Goal: Task Accomplishment & Management: Complete application form

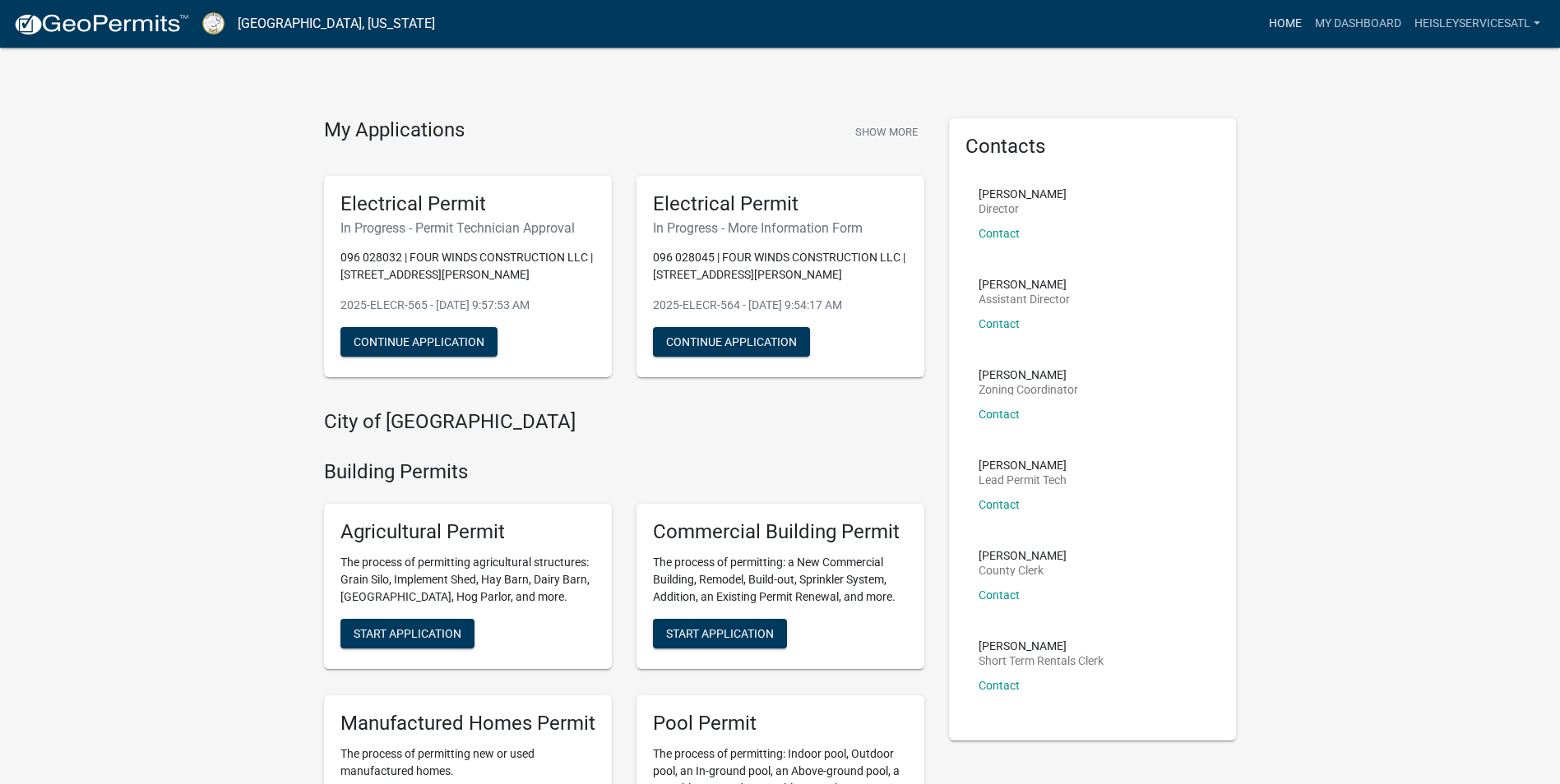
click at [1278, 17] on link "Home" at bounding box center [1285, 23] width 46 height 31
click at [1361, 21] on link "My Dashboard" at bounding box center [1358, 23] width 99 height 31
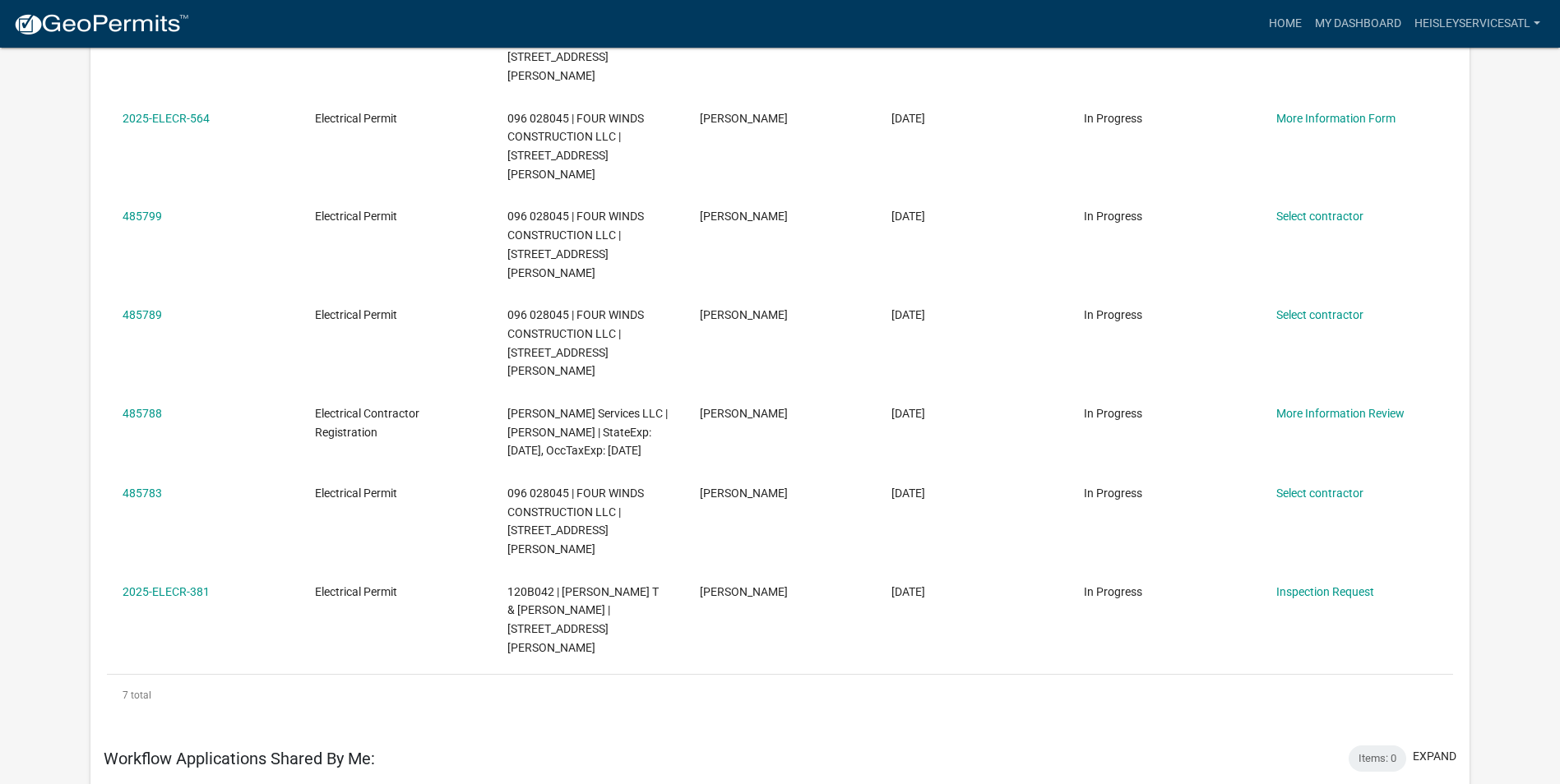
scroll to position [411, 0]
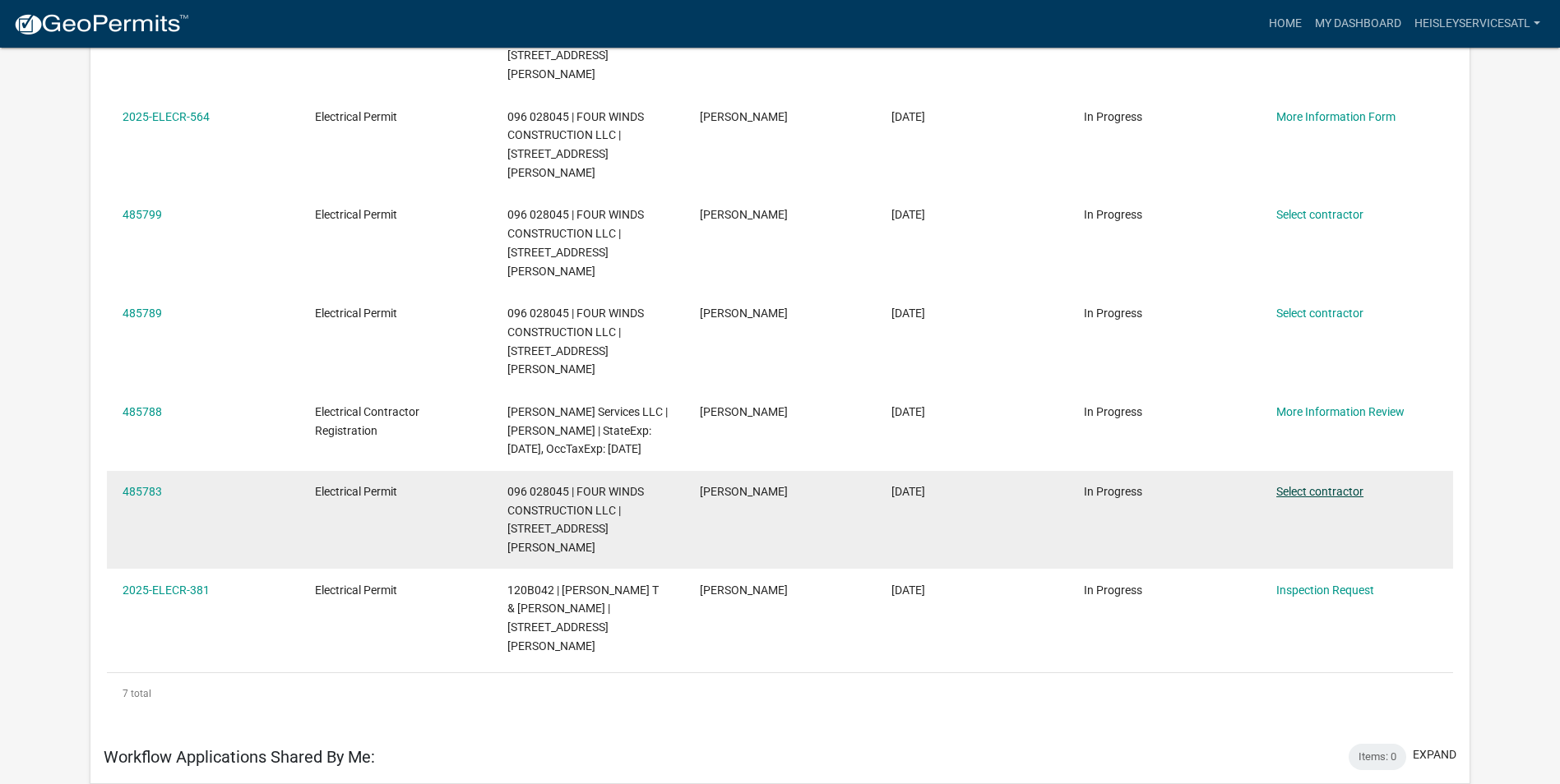
click at [1348, 485] on link "Select contractor" at bounding box center [1320, 491] width 87 height 13
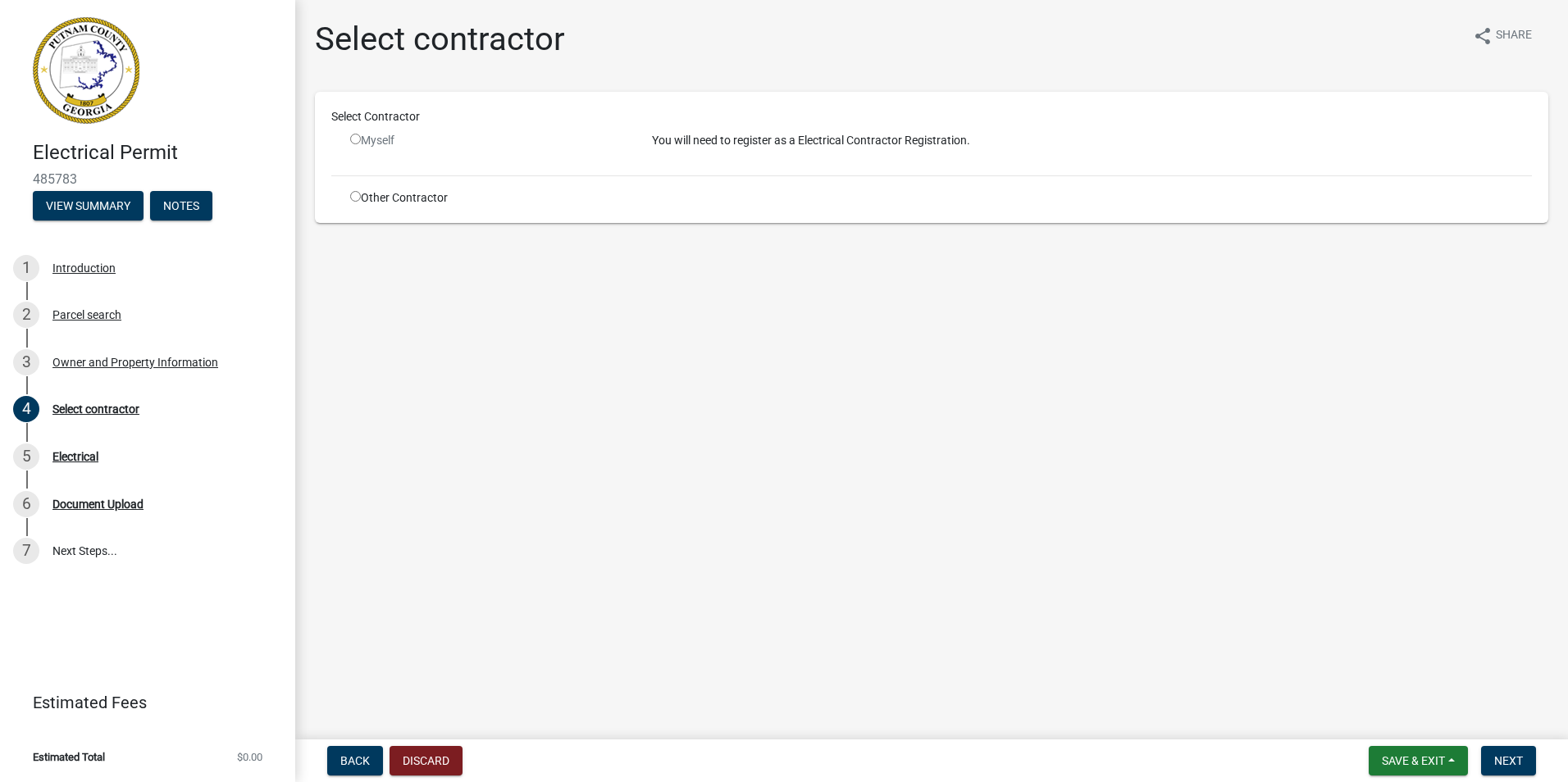
click at [354, 138] on input "radio" at bounding box center [355, 139] width 11 height 11
click at [356, 137] on input "radio" at bounding box center [355, 139] width 11 height 11
click at [357, 137] on input "radio" at bounding box center [355, 139] width 11 height 11
radio input "false"
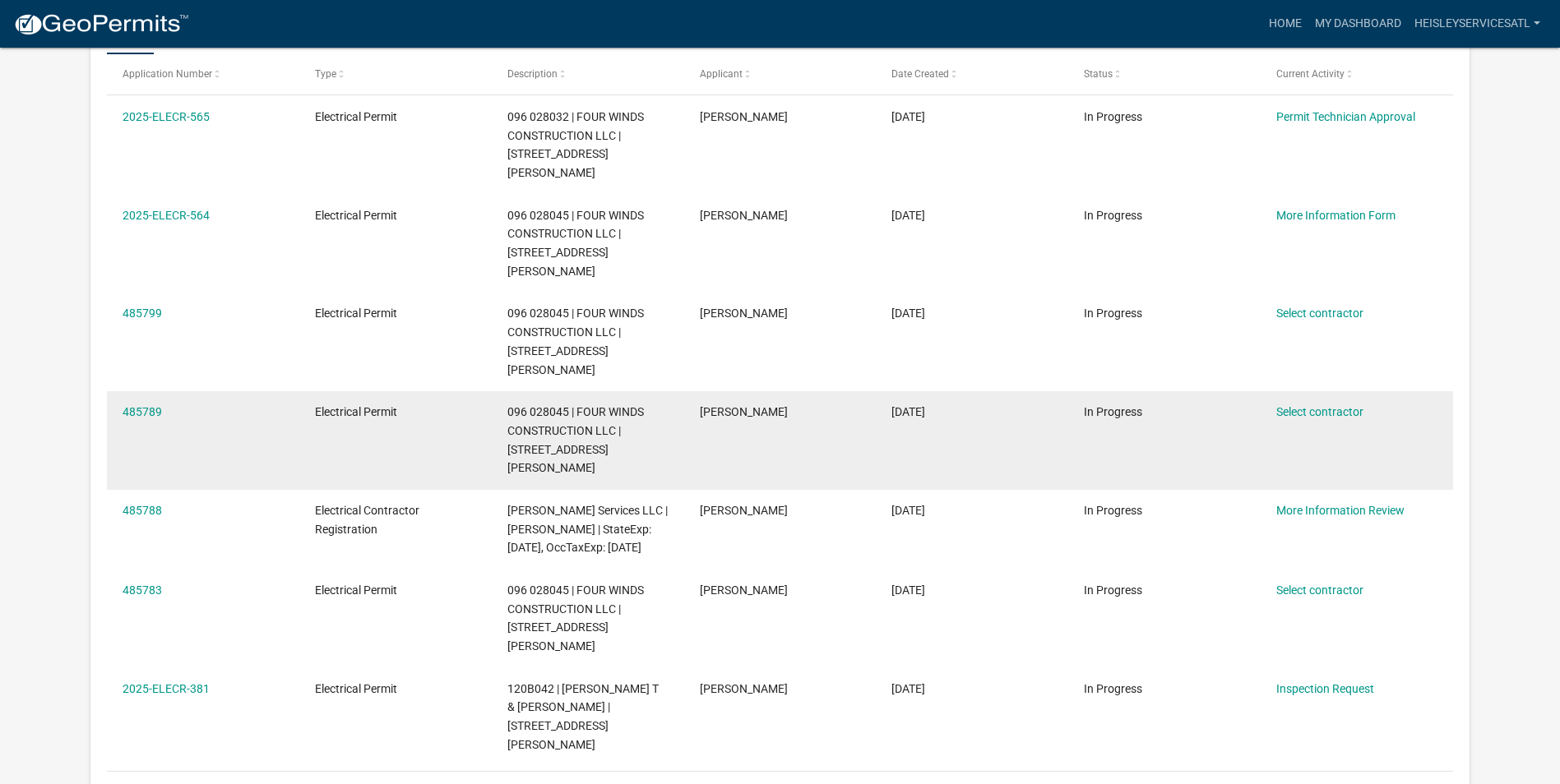
scroll to position [218, 0]
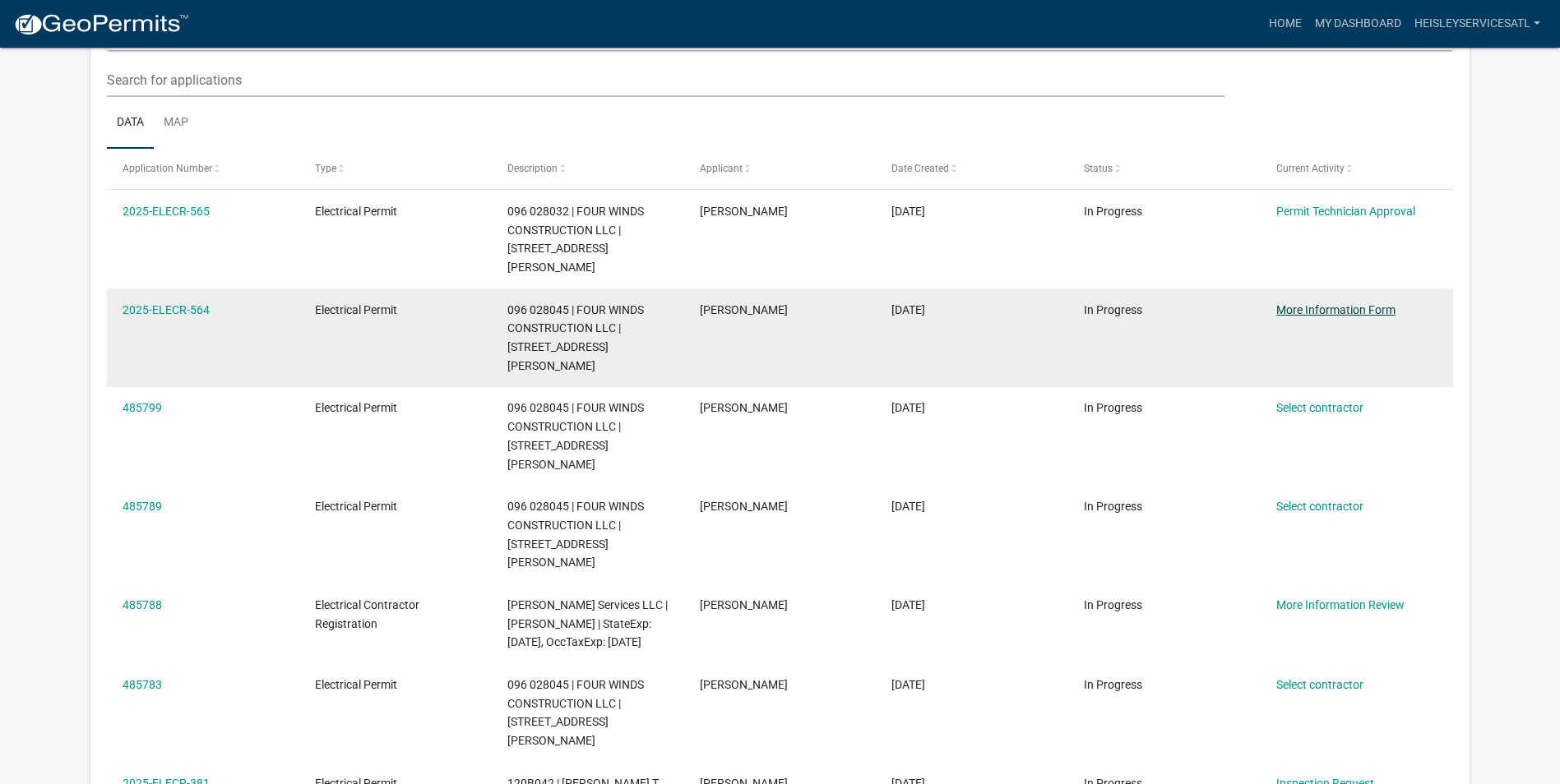
click at [1348, 303] on link "More Information Form" at bounding box center [1336, 309] width 120 height 13
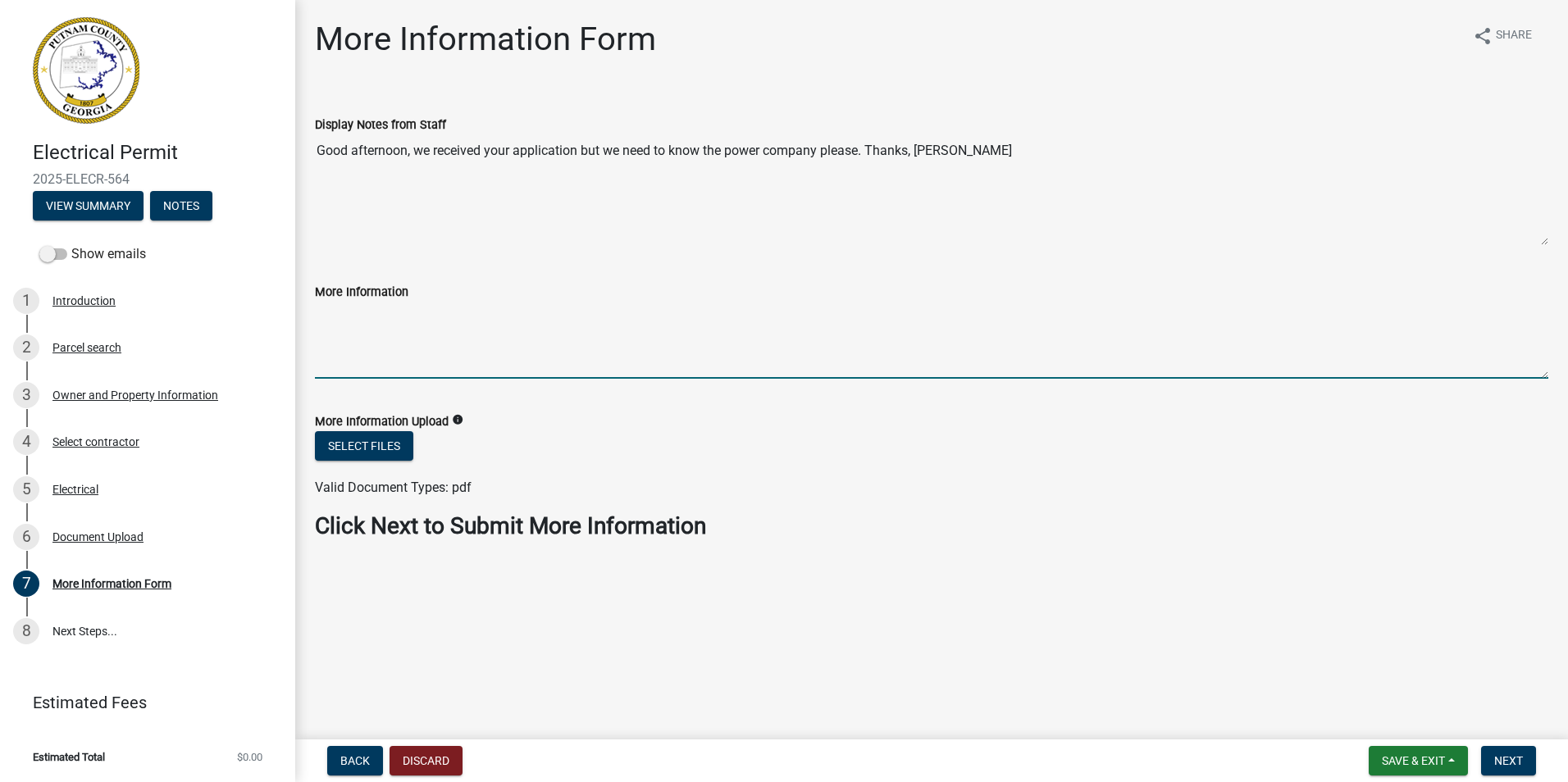
click at [346, 360] on textarea "More Information" at bounding box center [931, 339] width 1233 height 77
type textarea "georgia power"
click at [1501, 768] on button "Next" at bounding box center [1508, 760] width 55 height 29
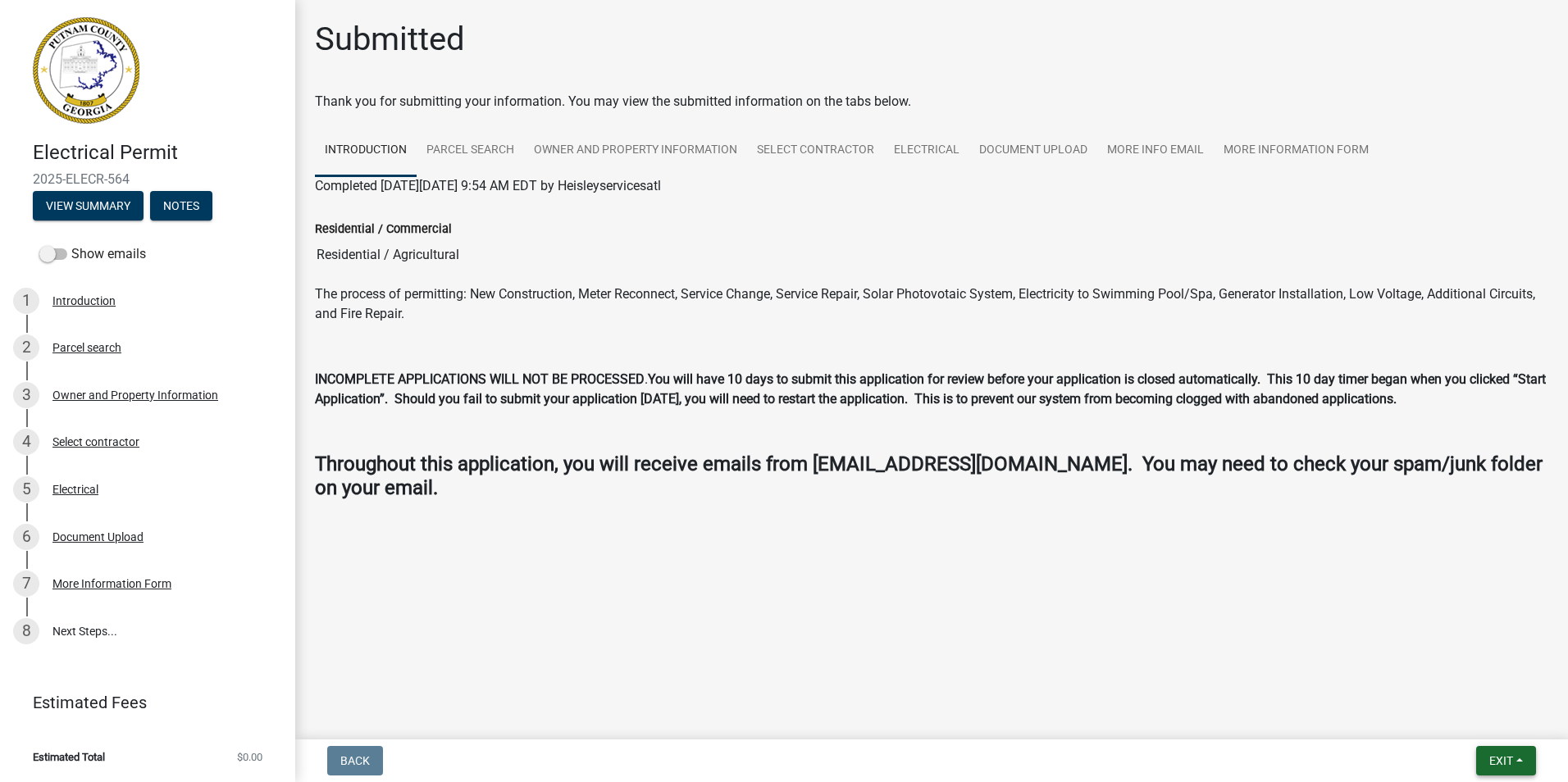
click at [1509, 752] on button "Exit" at bounding box center [1506, 760] width 60 height 29
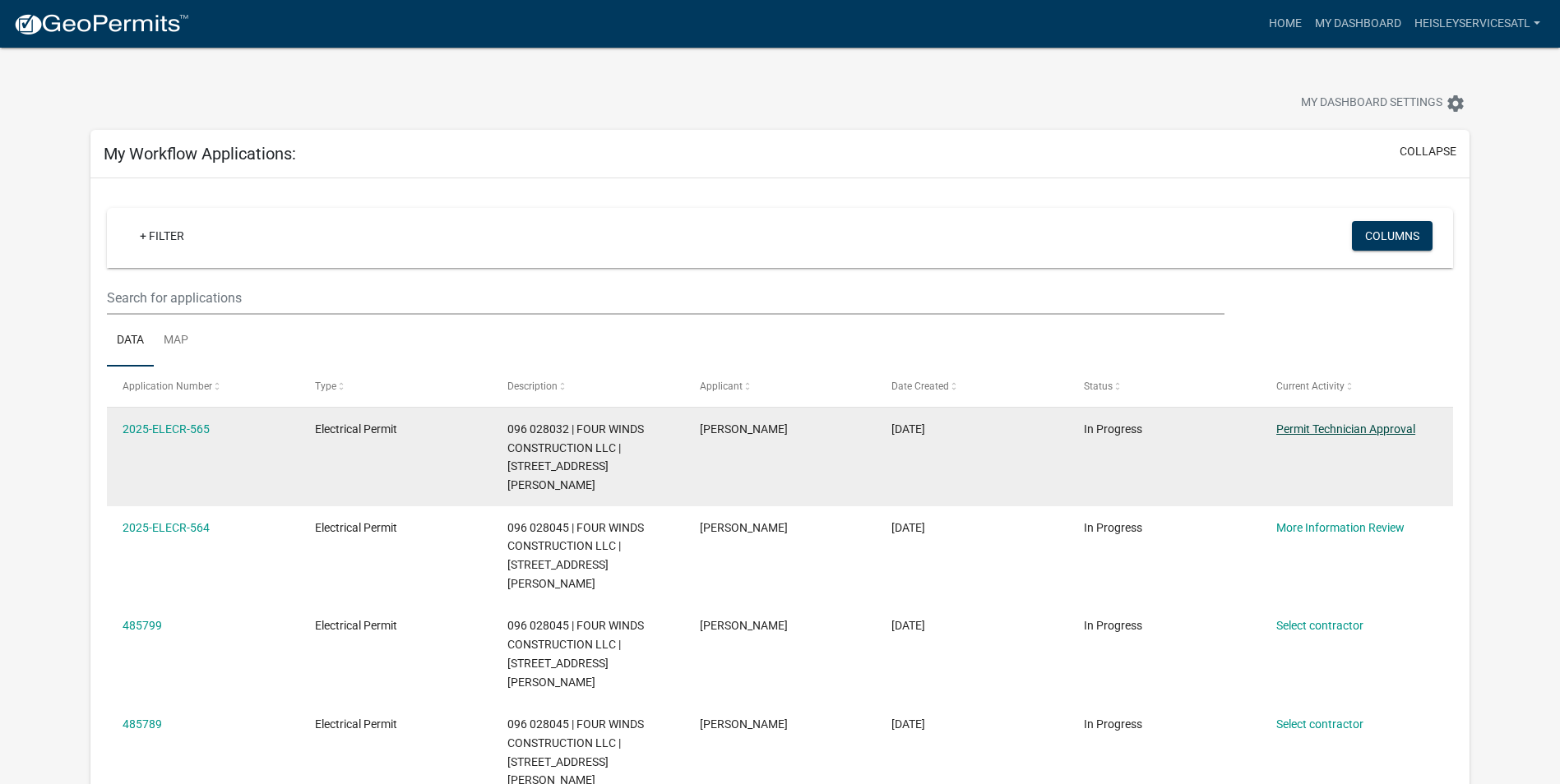
click at [1330, 433] on link "Permit Technician Approval" at bounding box center [1346, 429] width 139 height 13
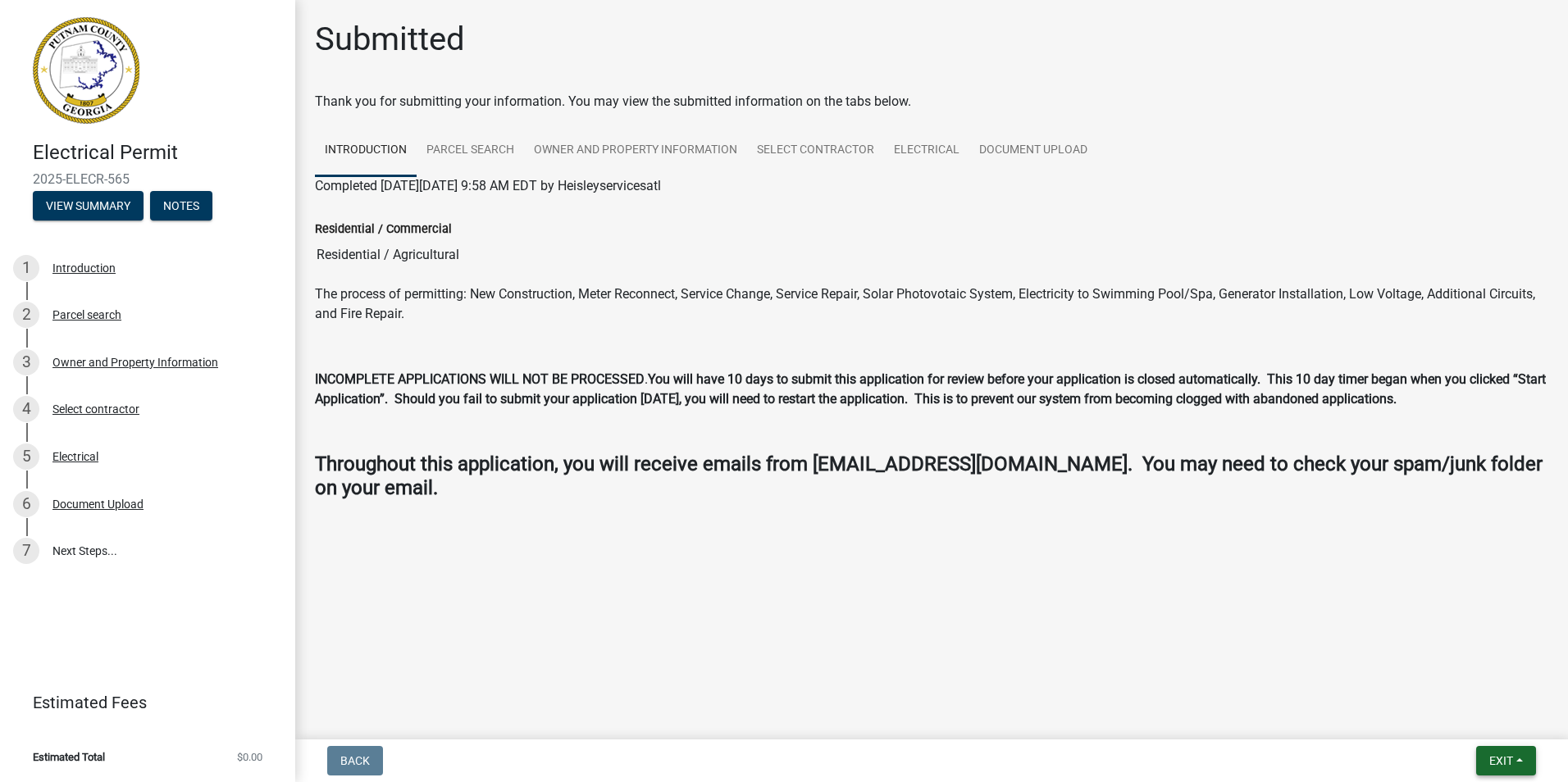
click at [1482, 761] on button "Exit" at bounding box center [1506, 760] width 60 height 29
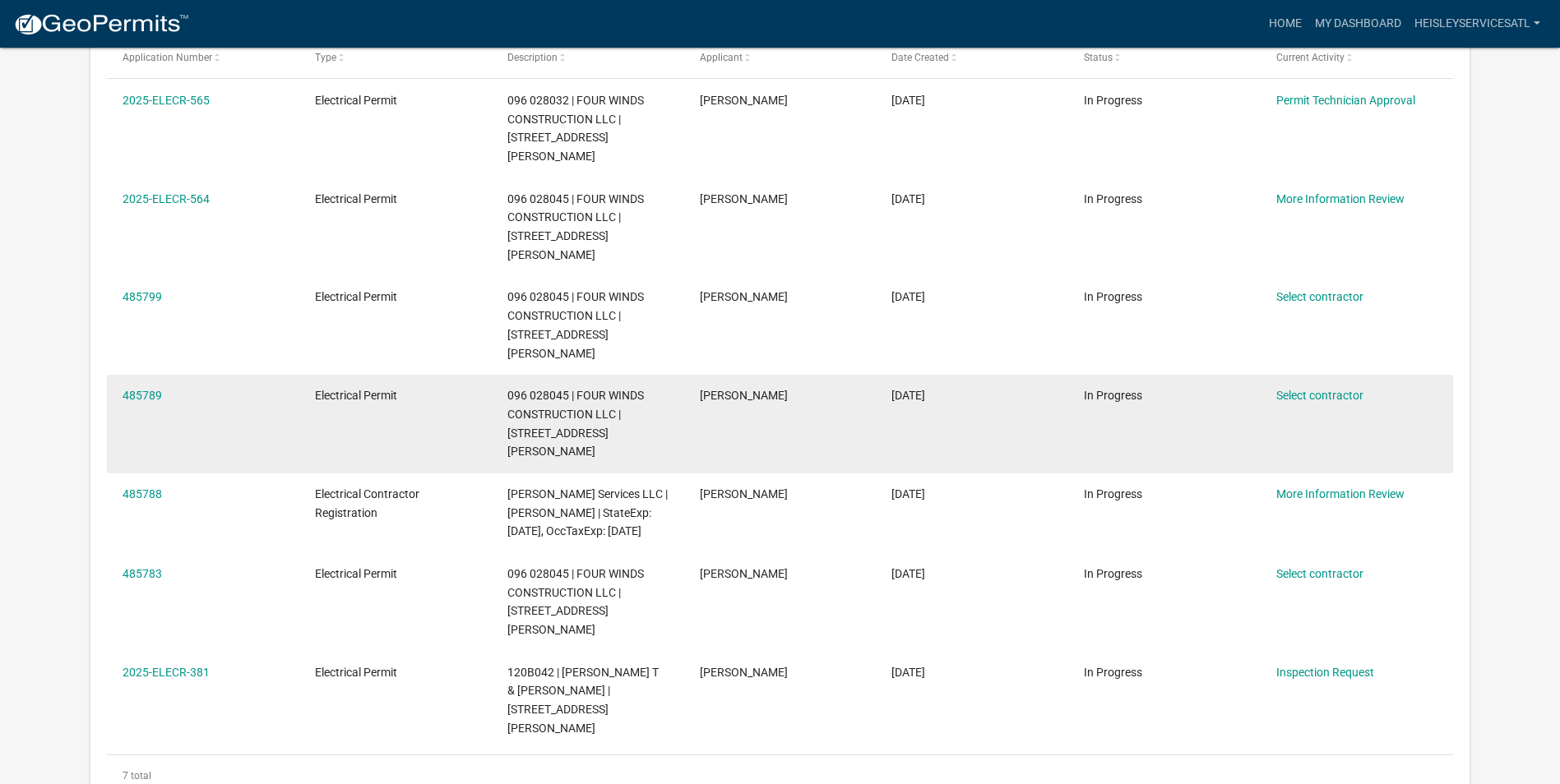
scroll to position [300, 0]
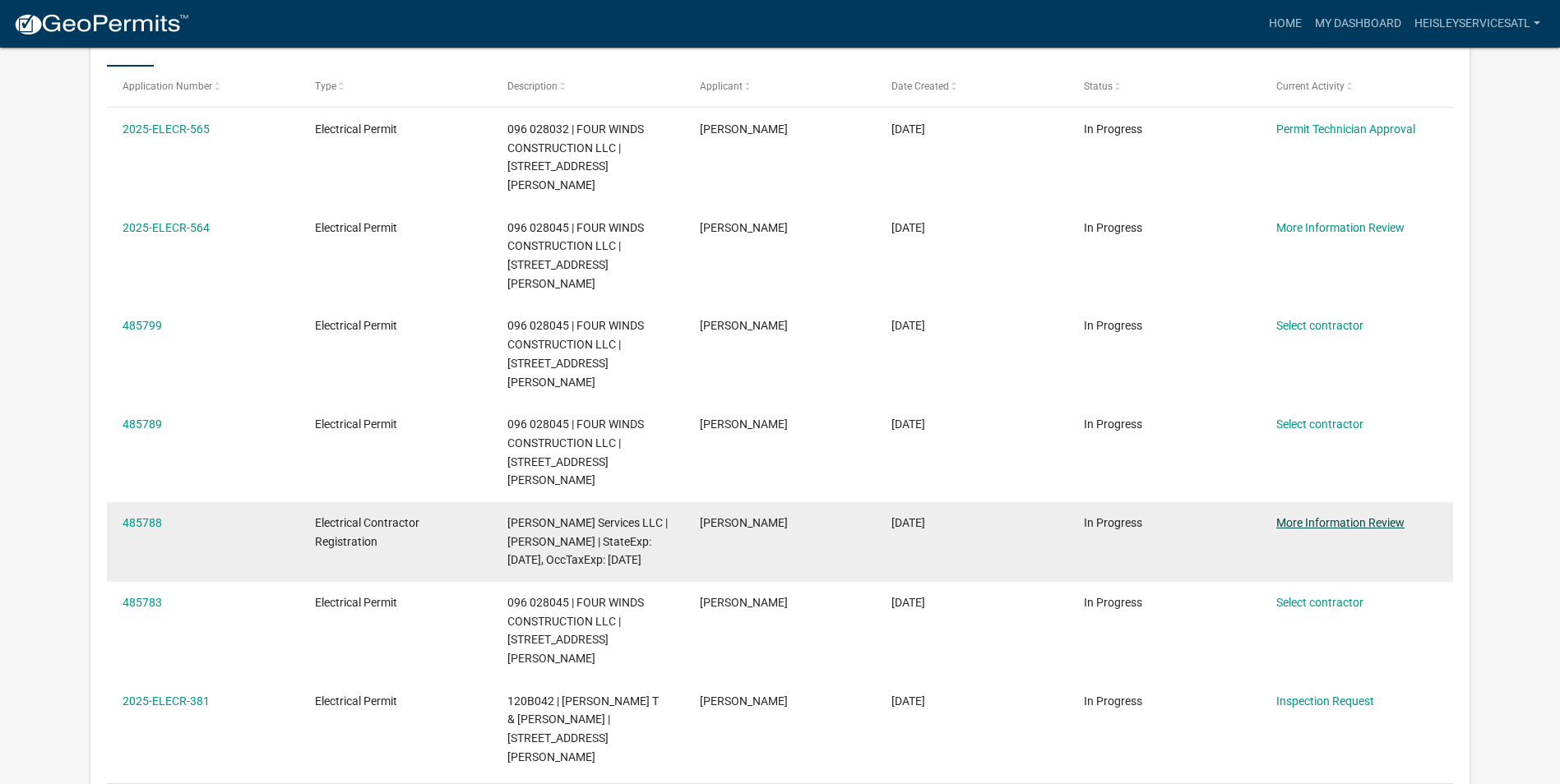
click at [1290, 516] on link "More Information Review" at bounding box center [1340, 523] width 129 height 13
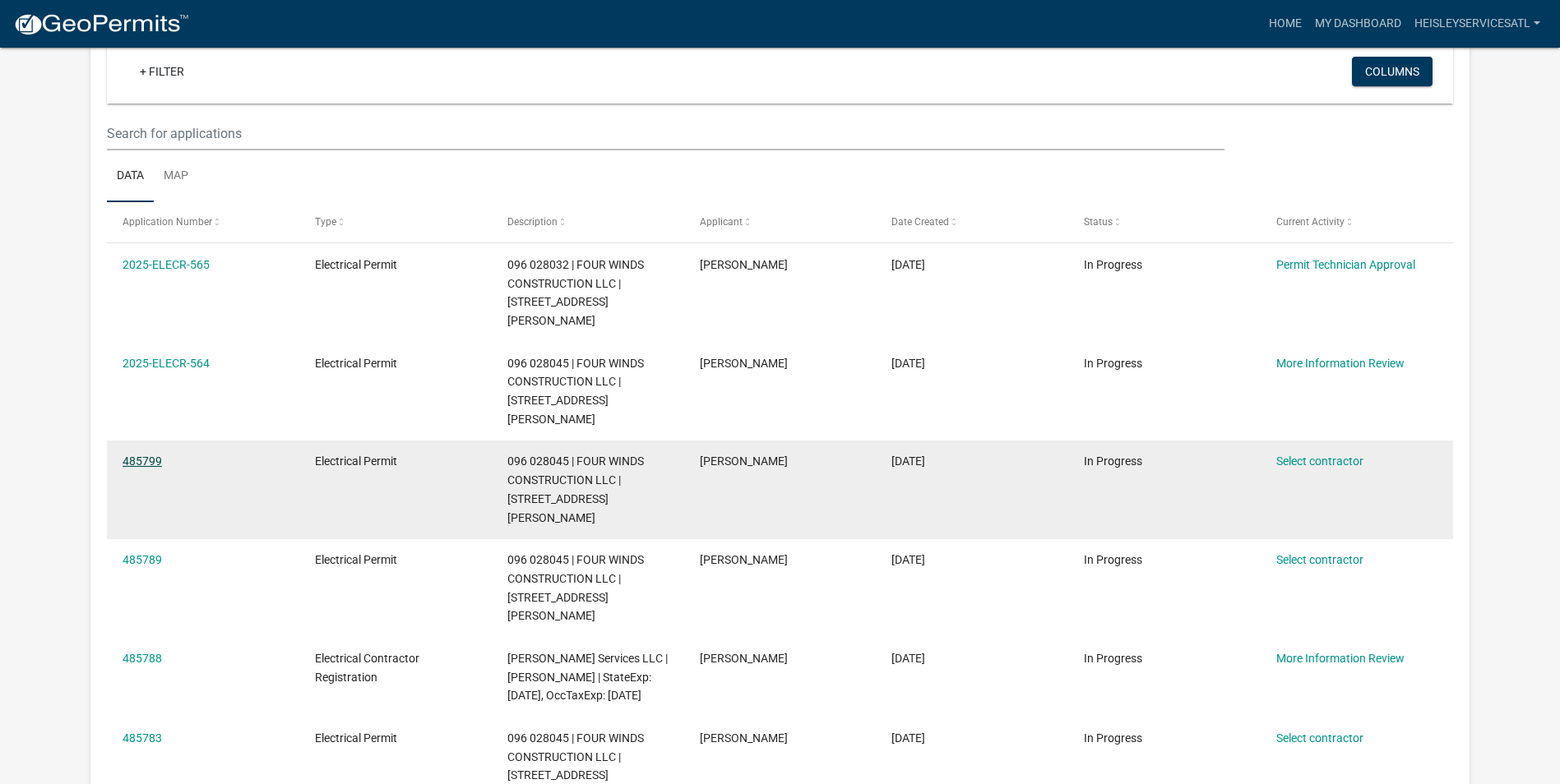
scroll to position [246, 0]
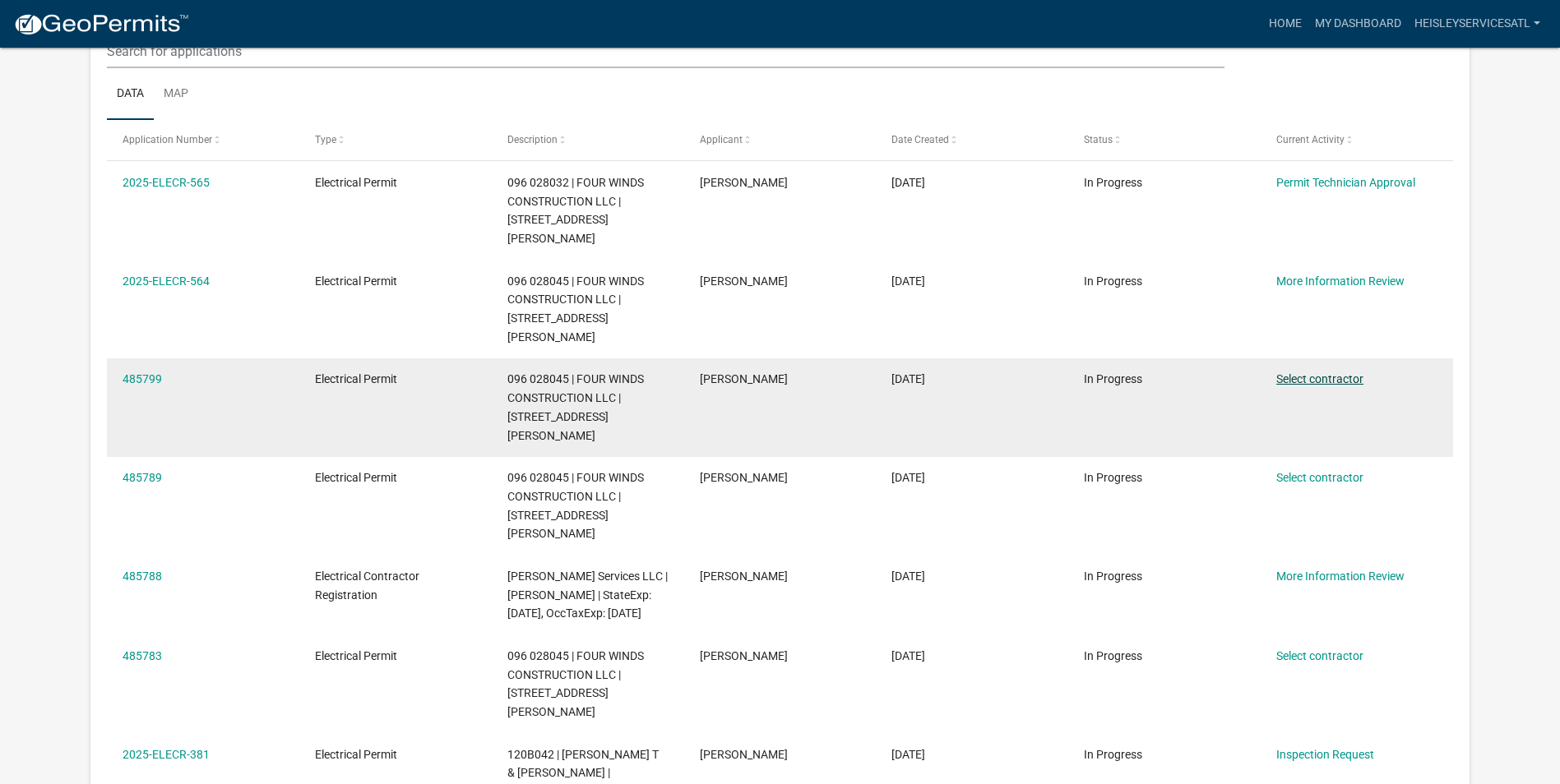
click at [1334, 372] on link "Select contractor" at bounding box center [1320, 378] width 87 height 13
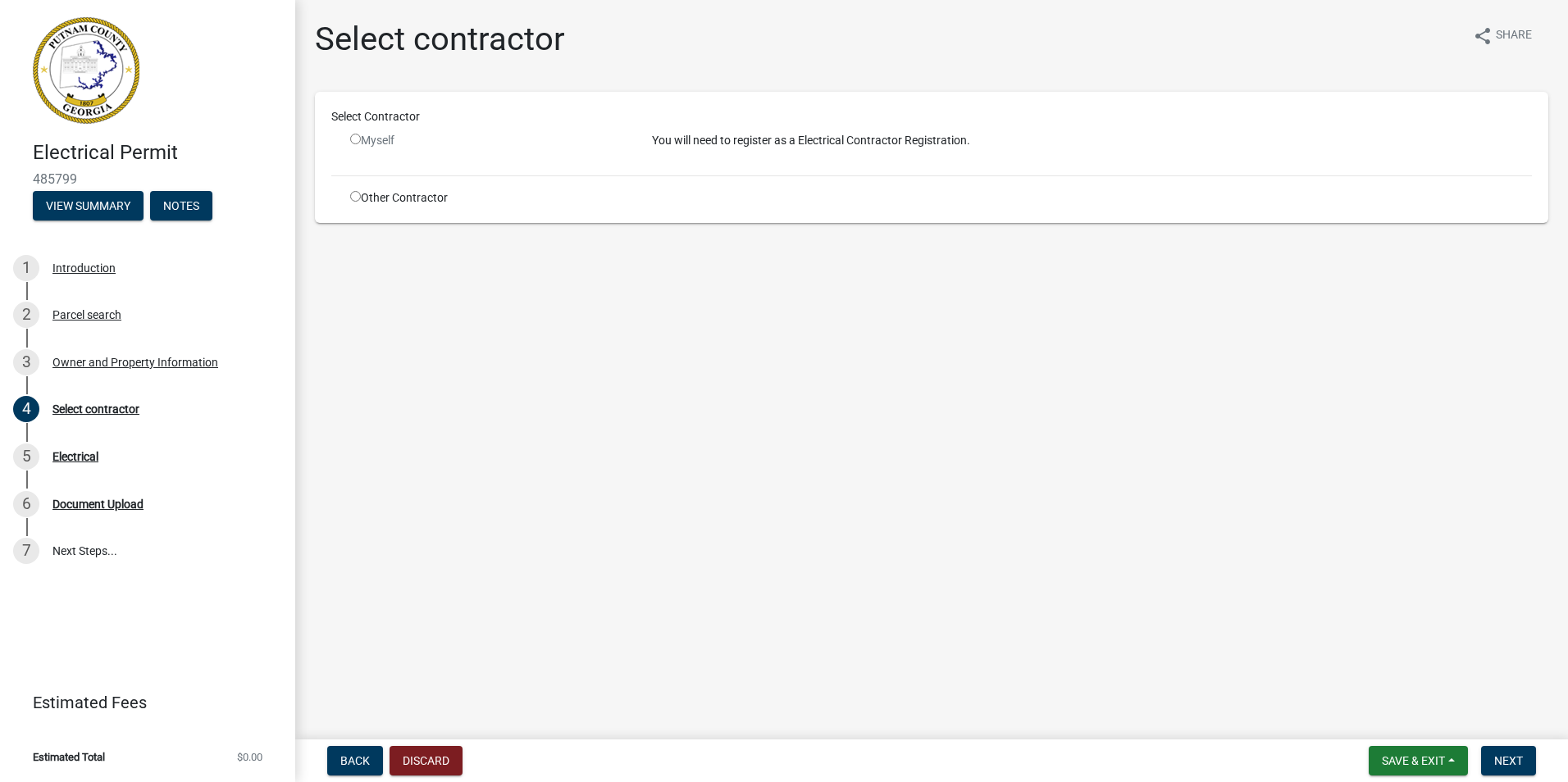
click at [358, 197] on input "radio" at bounding box center [355, 196] width 11 height 11
radio input "true"
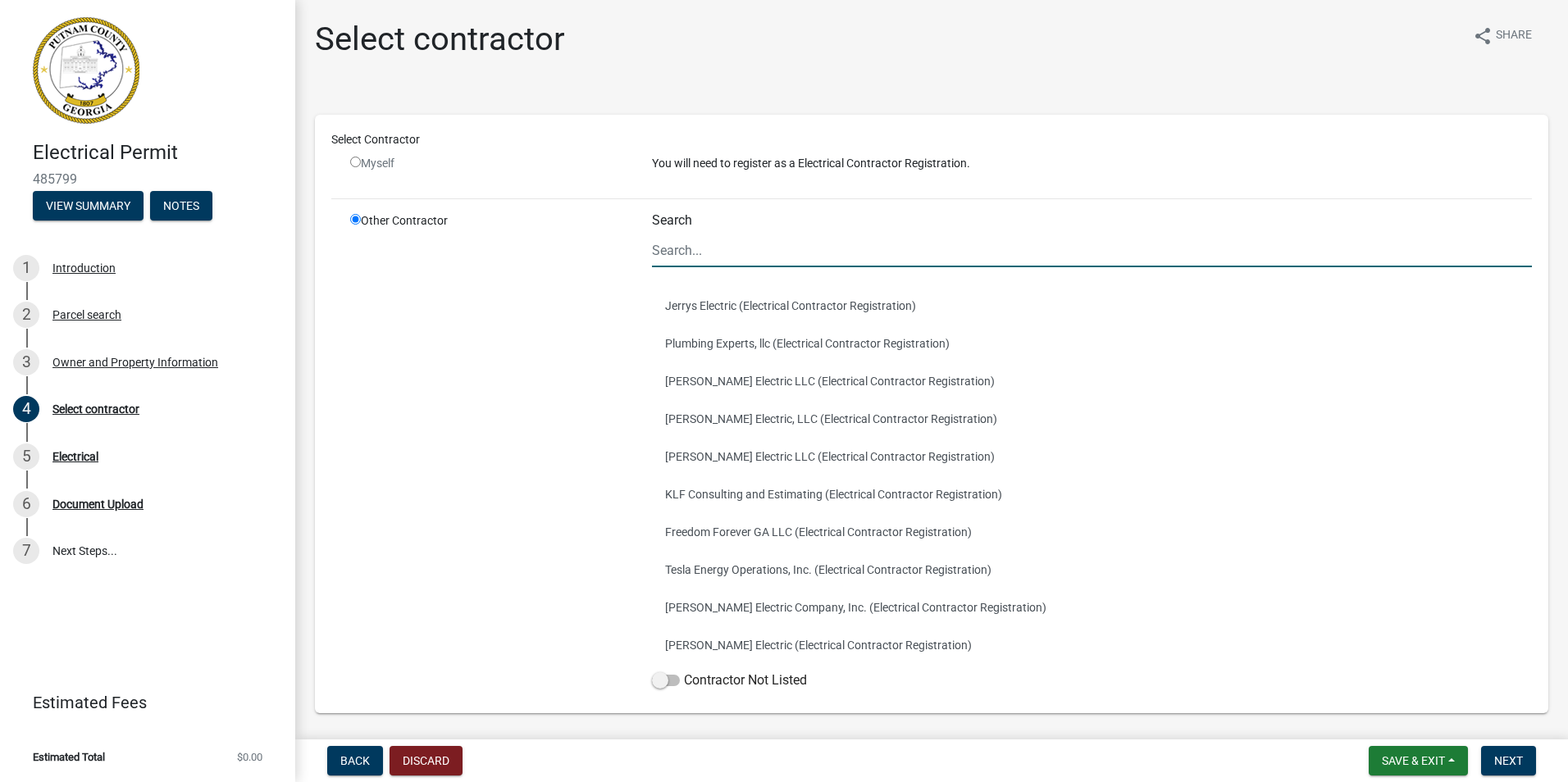
click at [701, 250] on input "Search" at bounding box center [1091, 250] width 879 height 34
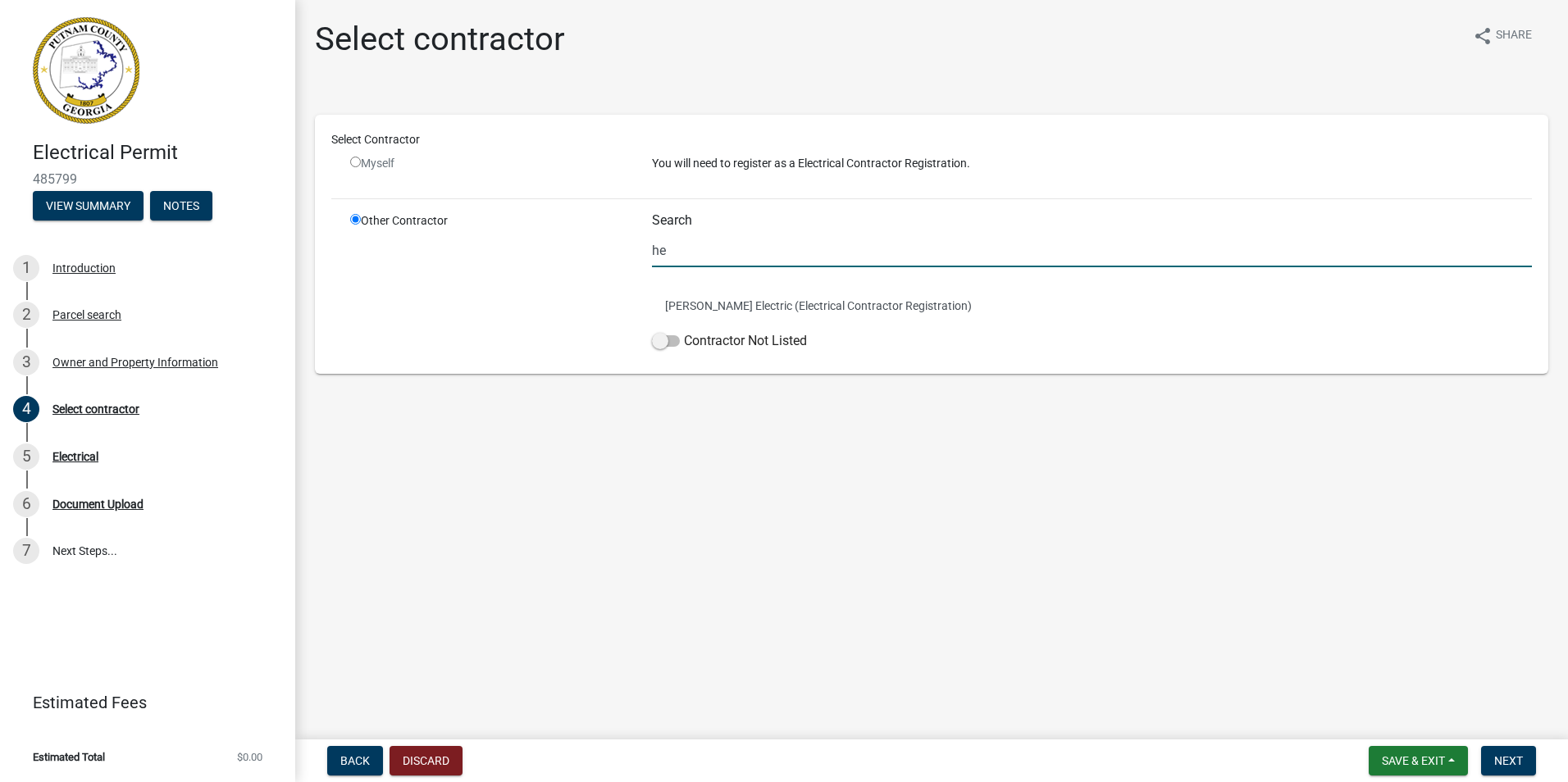
click at [809, 248] on input "he" at bounding box center [1091, 250] width 879 height 34
type input "h"
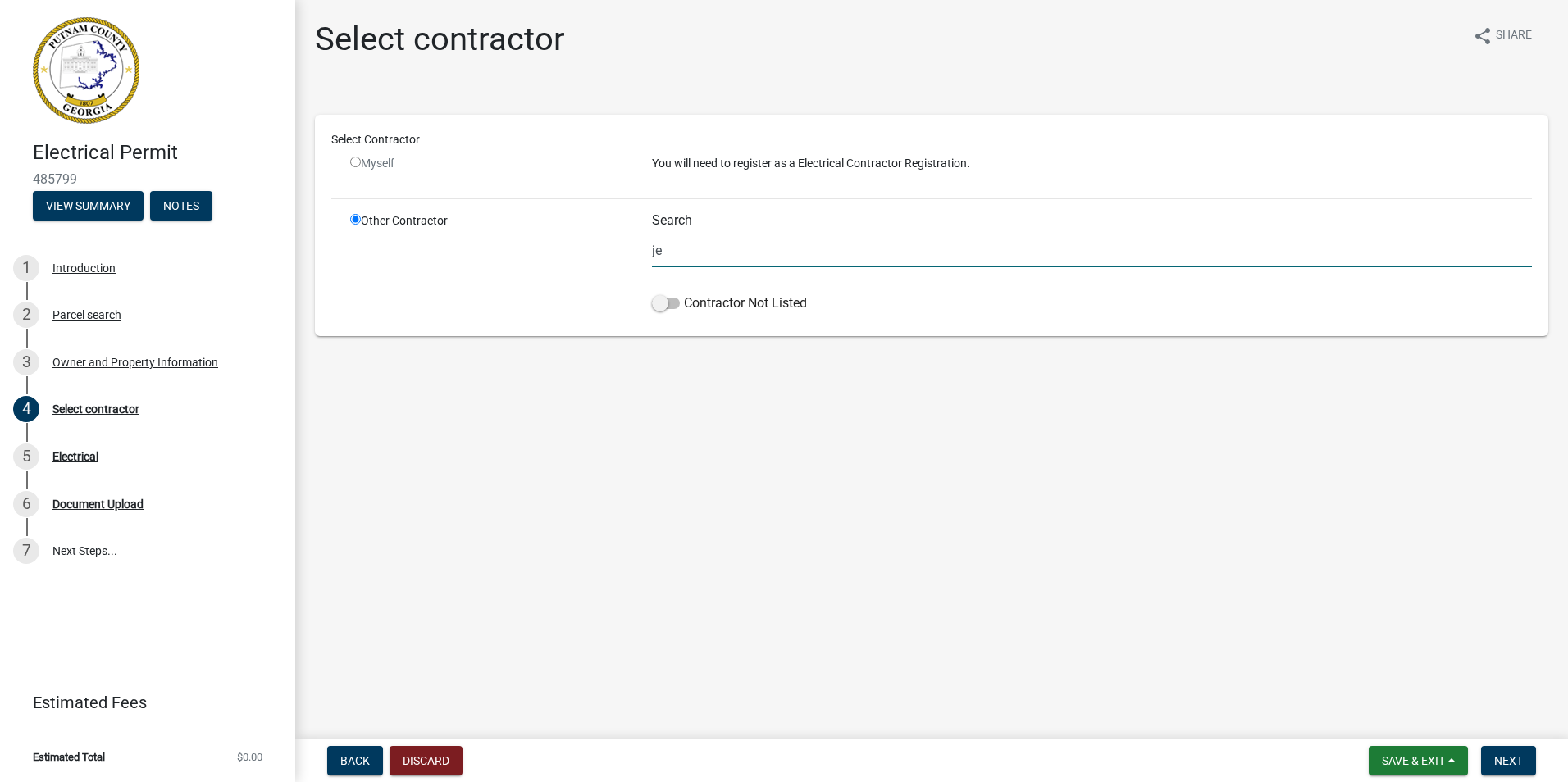
type input "j"
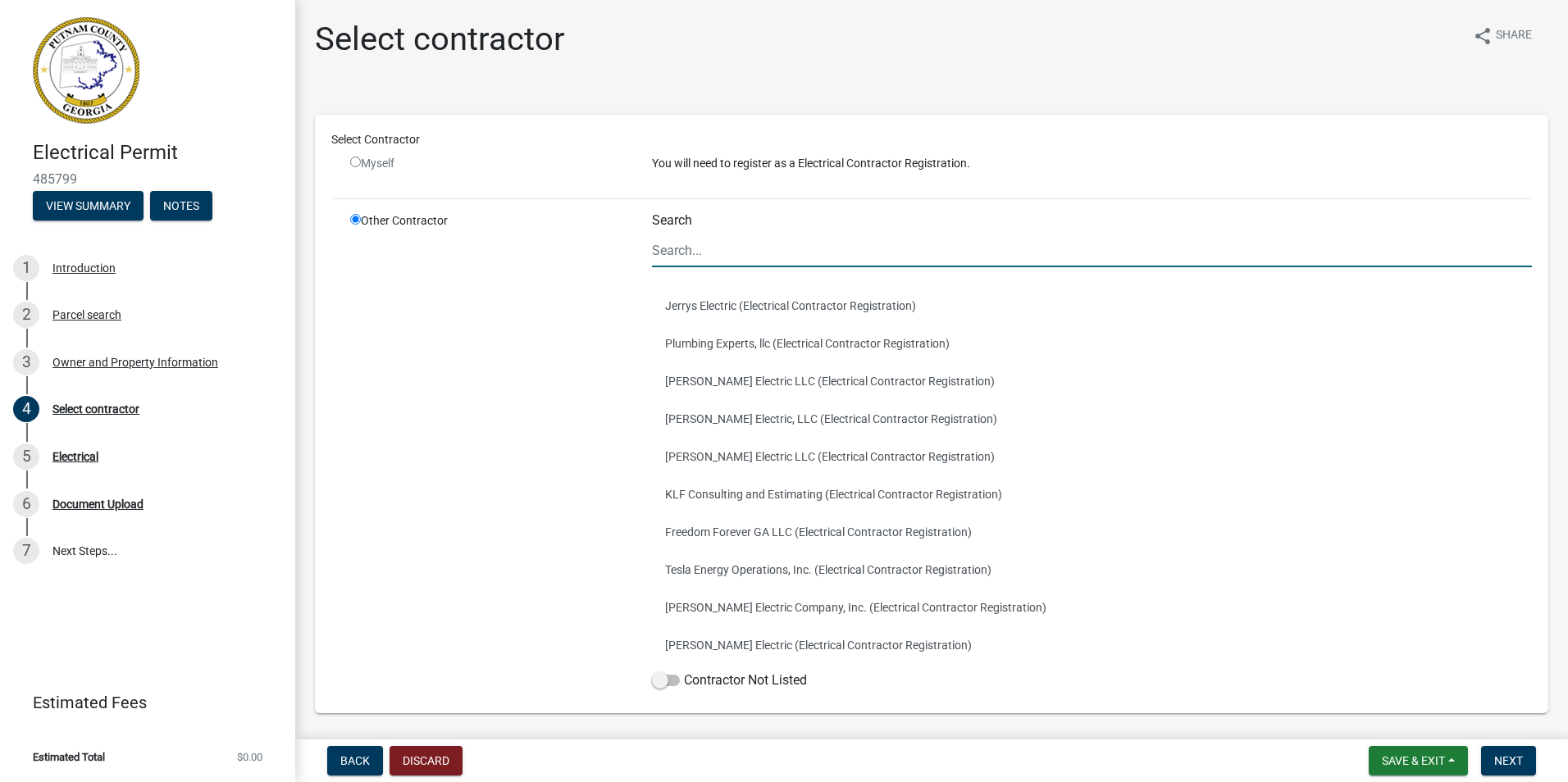
click at [596, 70] on div "Select contractor share Share" at bounding box center [931, 45] width 1233 height 52
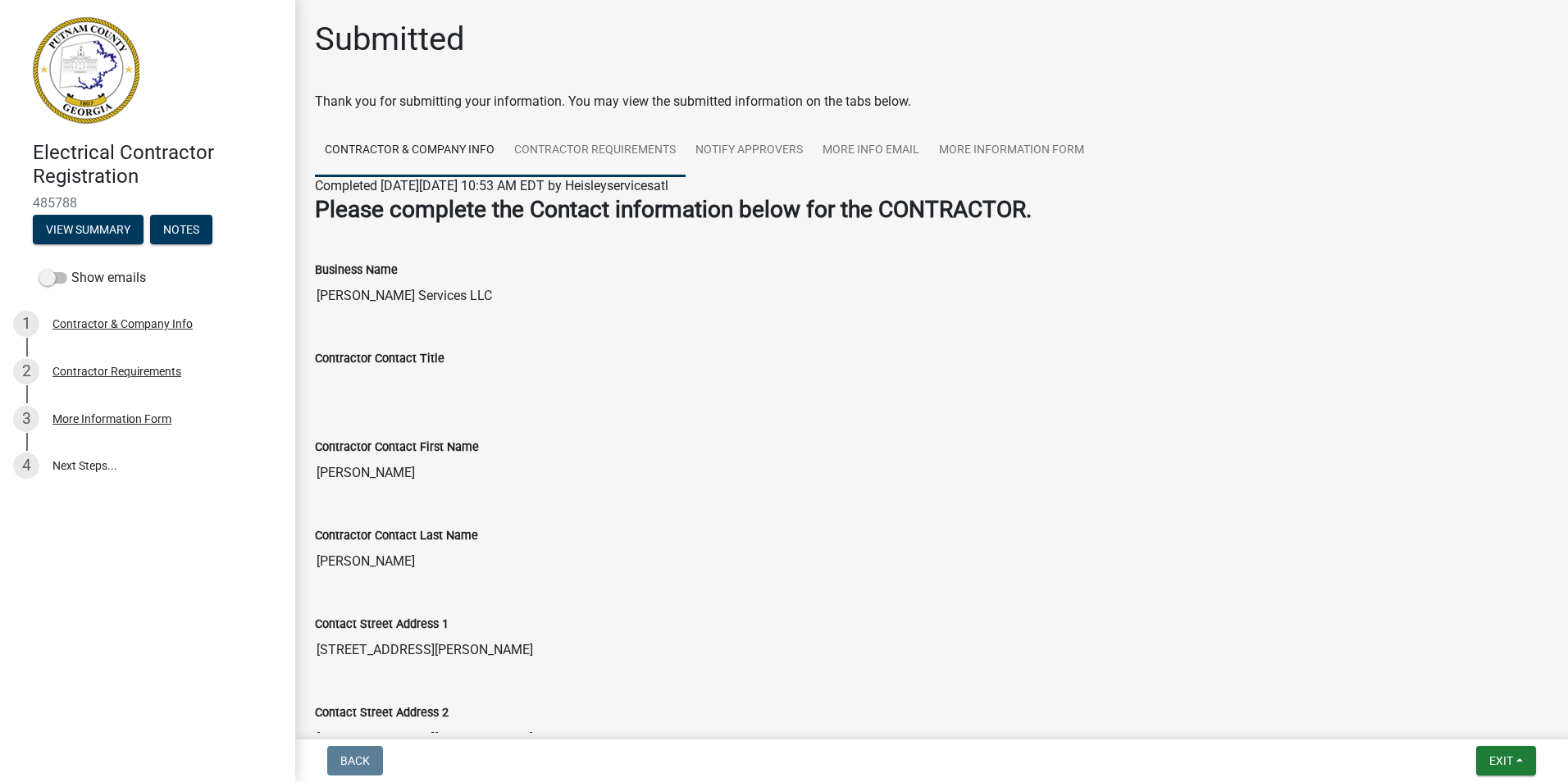
click at [613, 148] on link "Contractor Requirements" at bounding box center [594, 150] width 181 height 52
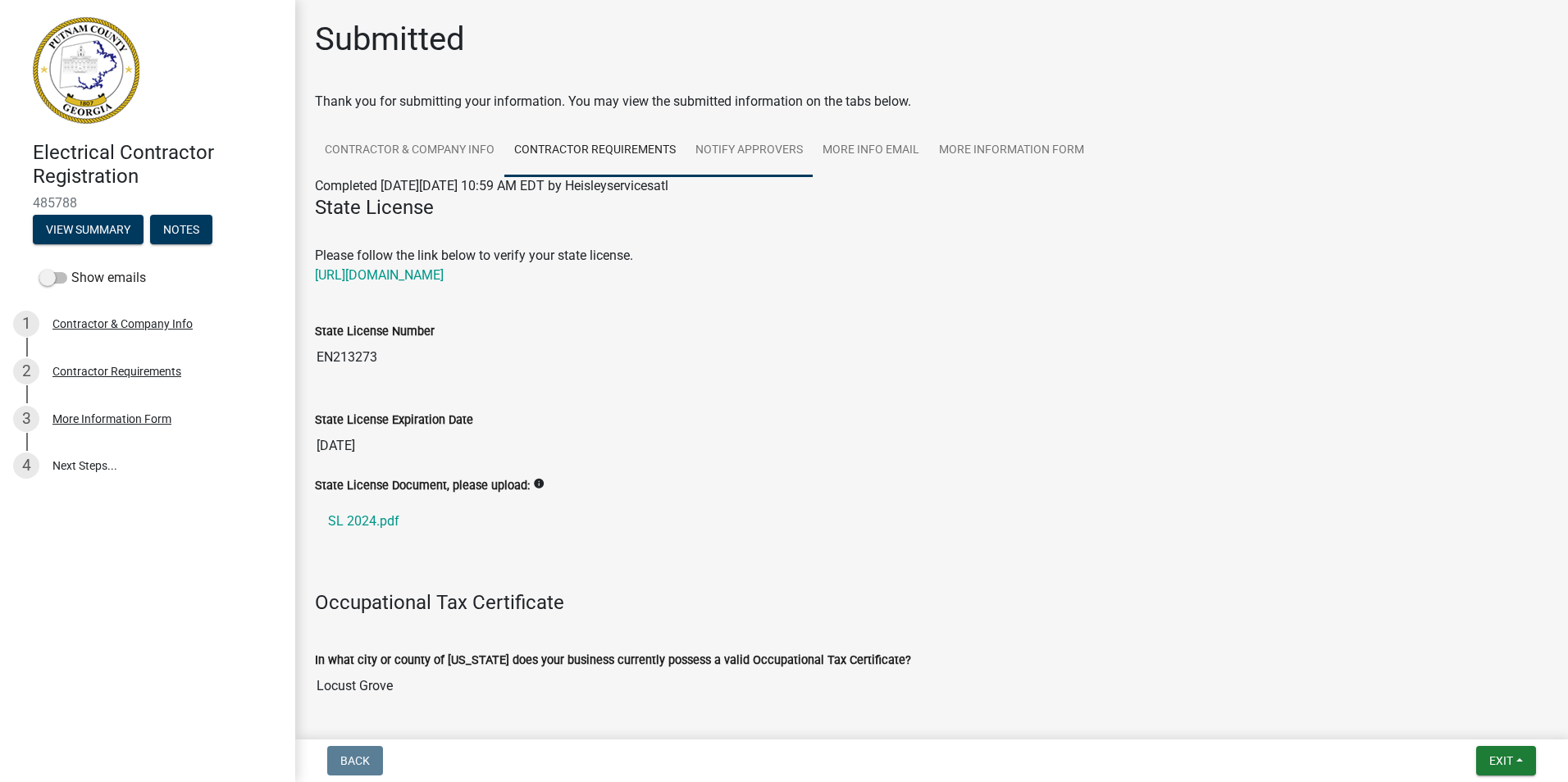
click at [703, 155] on link "Notify Approvers" at bounding box center [749, 150] width 127 height 52
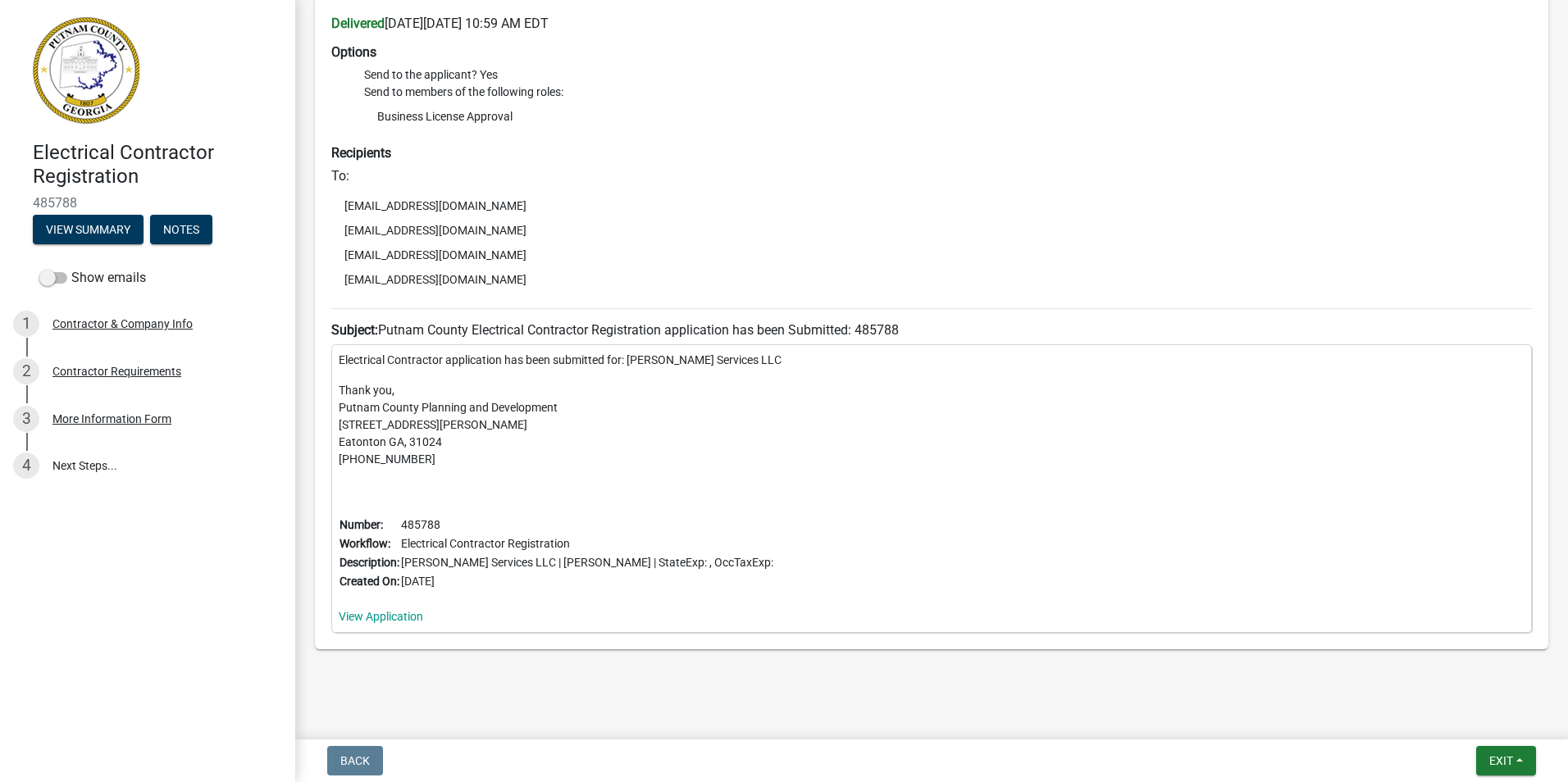
scroll to position [239, 0]
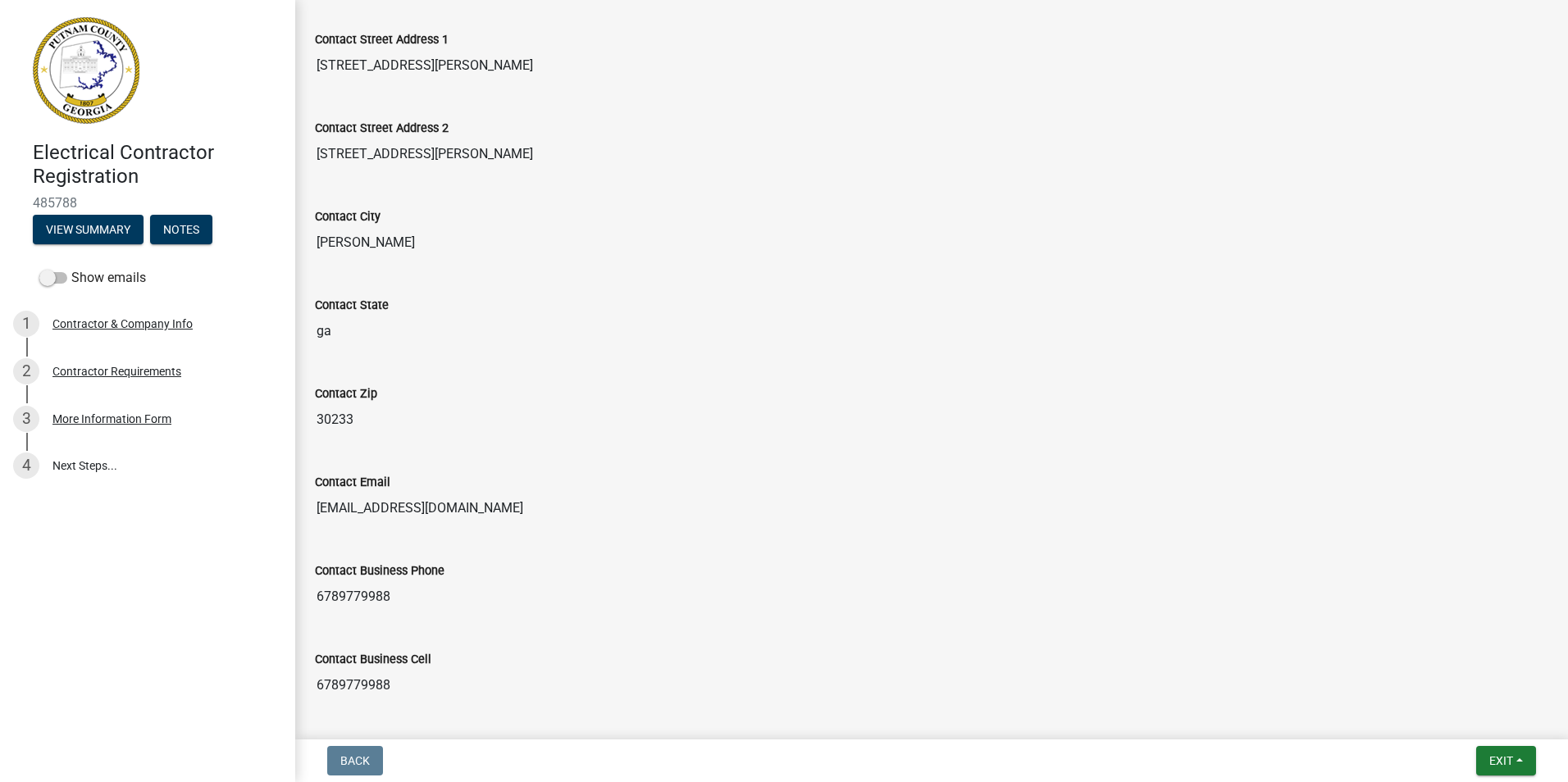
scroll to position [650, 0]
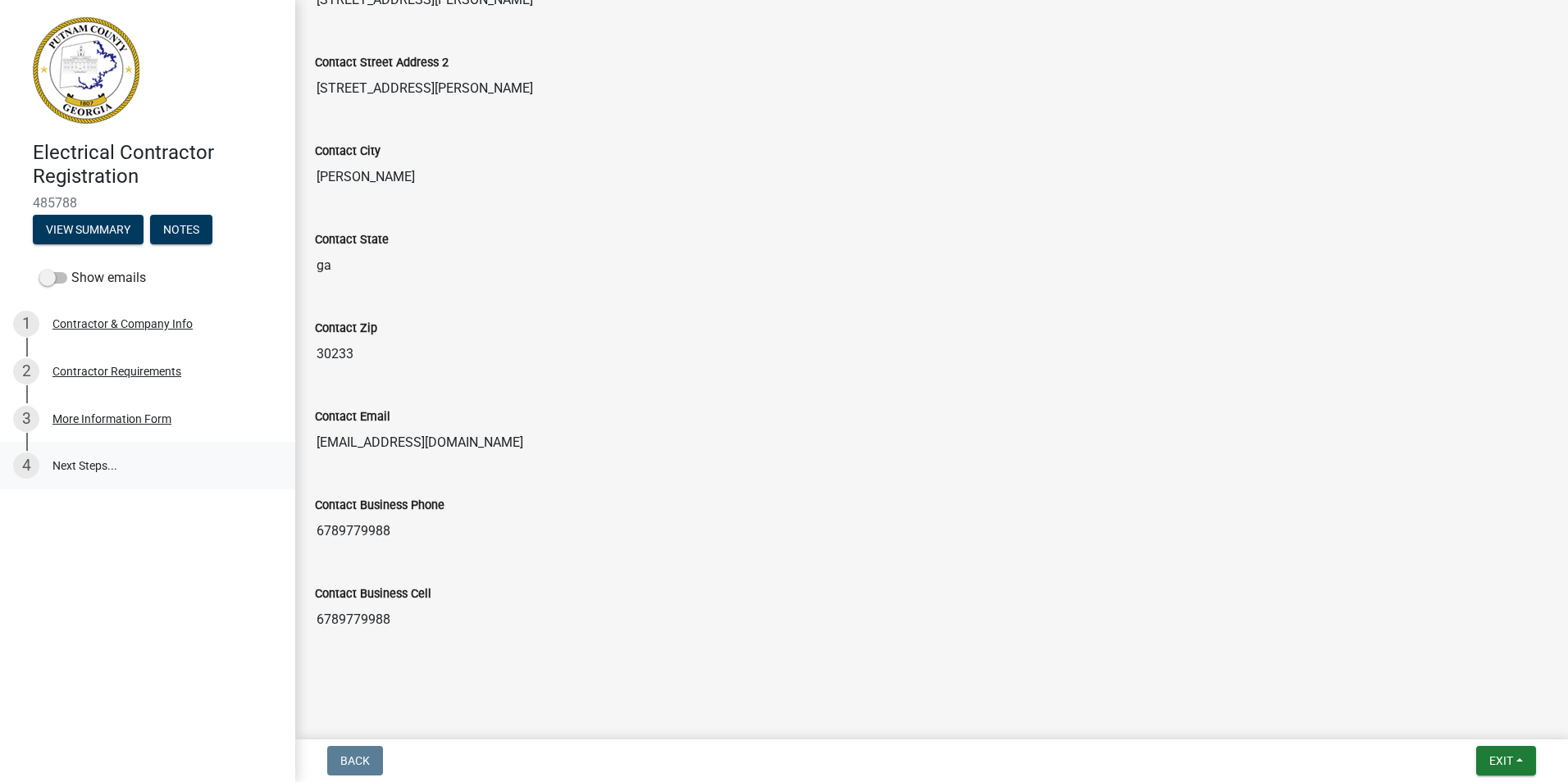
click at [74, 469] on link "4 Next Steps..." at bounding box center [148, 466] width 295 height 48
click at [88, 421] on div "More Information Form" at bounding box center [111, 419] width 119 height 11
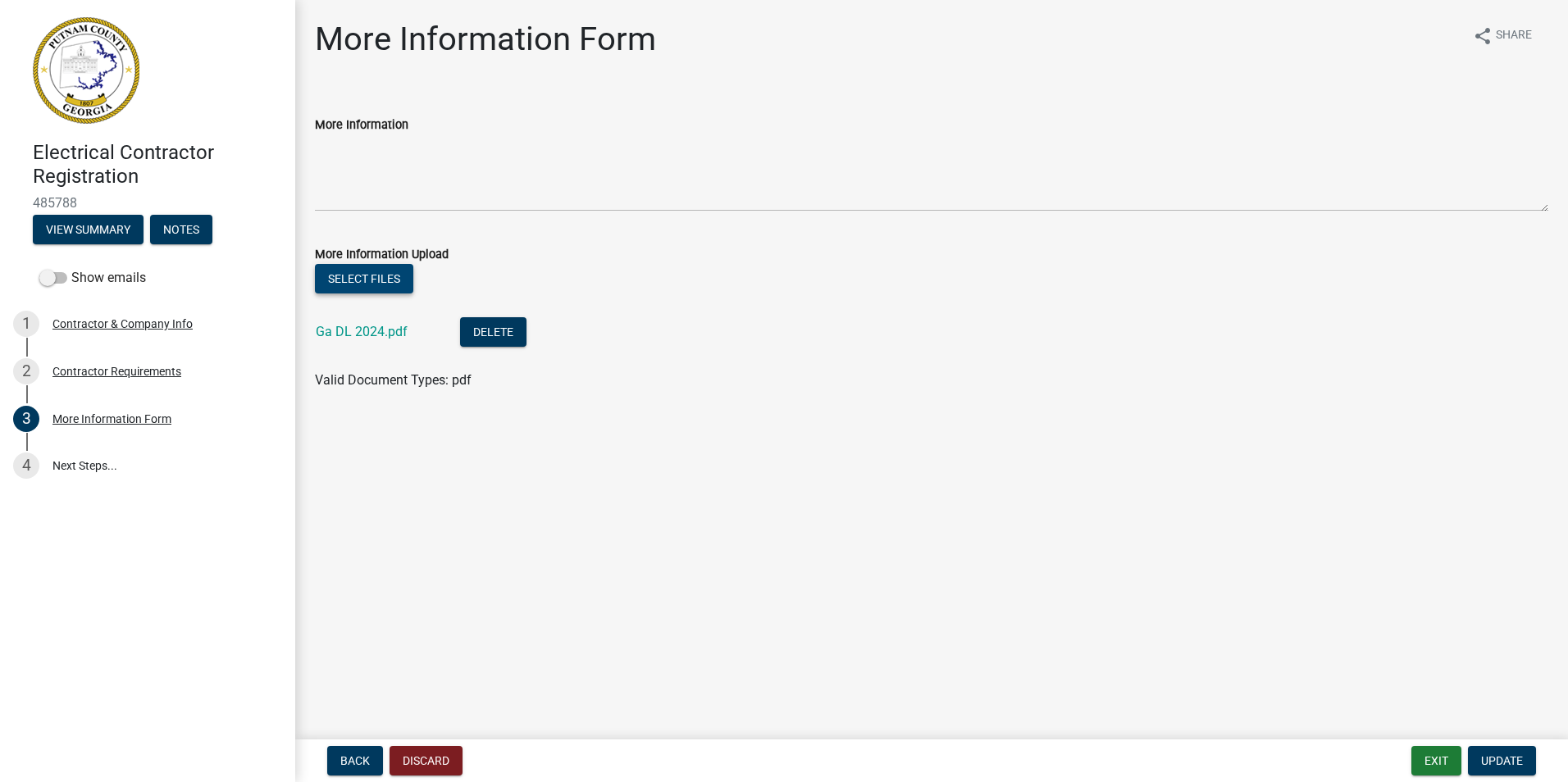
click at [394, 275] on button "Select files" at bounding box center [363, 278] width 98 height 29
click at [1511, 764] on span "Update" at bounding box center [1501, 760] width 42 height 13
